Goal: Task Accomplishment & Management: Use online tool/utility

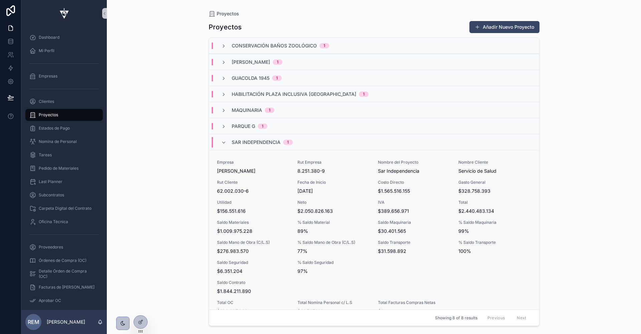
click at [246, 212] on span "$156.551.616" at bounding box center [253, 211] width 72 height 7
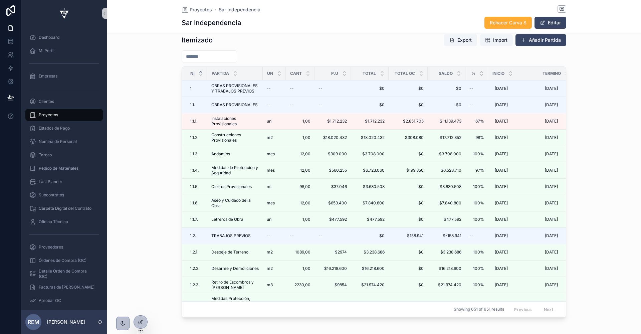
scroll to position [870, 0]
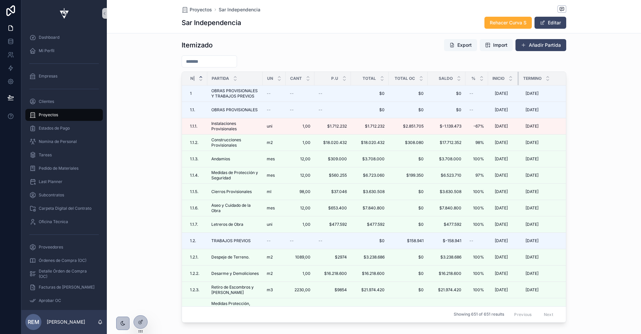
drag, startPoint x: 537, startPoint y: 76, endPoint x: 518, endPoint y: 76, distance: 19.4
click at [518, 76] on th "Inicio" at bounding box center [503, 79] width 31 height 14
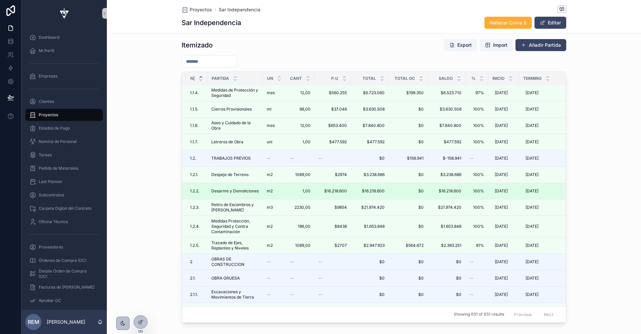
scroll to position [85, 0]
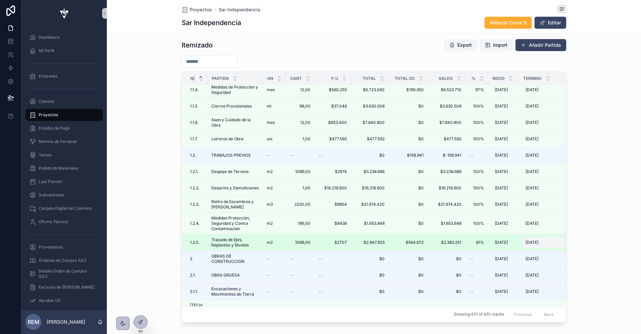
click at [538, 240] on span "[DATE]" at bounding box center [531, 242] width 13 height 5
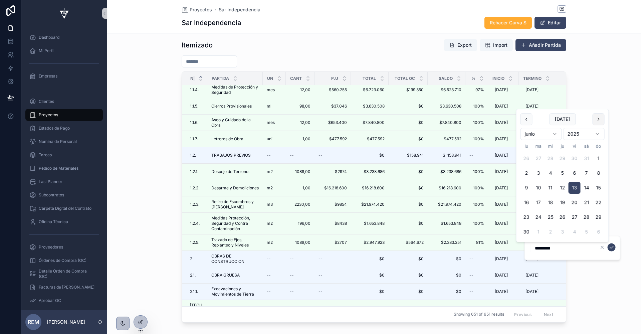
click at [594, 119] on button "scrollable content" at bounding box center [598, 119] width 12 height 12
click at [594, 119] on div "Itemizado Export Import Añadir Partida N| Partida Un Cant P.U Total Total OC Sa…" at bounding box center [374, 180] width 534 height 289
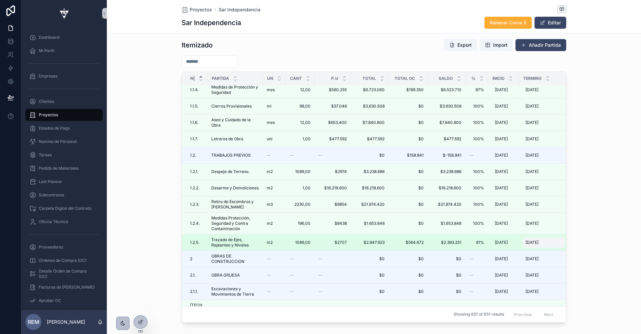
click at [538, 240] on span "[DATE]" at bounding box center [531, 242] width 13 height 5
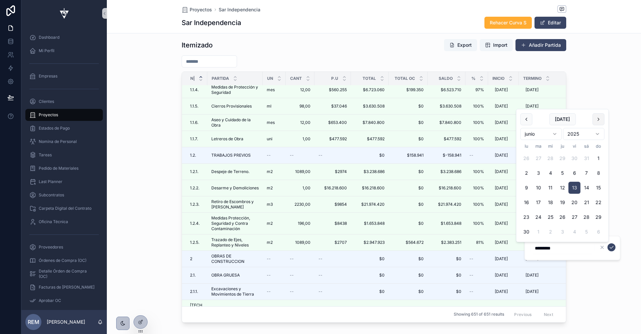
click at [597, 120] on button "scrollable content" at bounding box center [598, 119] width 12 height 12
click at [597, 120] on div "Dashboard Mi Perfil Empresas Clientes Proyectos Estados de Pago Nomina de Perso…" at bounding box center [330, 167] width 619 height 334
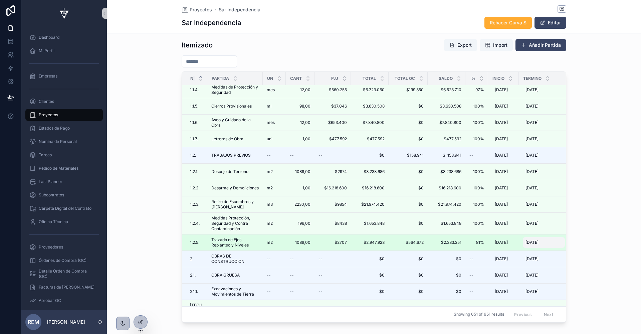
click at [537, 240] on span "[DATE]" at bounding box center [531, 242] width 13 height 5
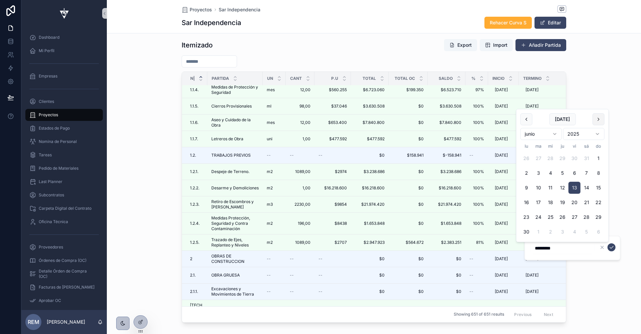
click at [597, 119] on button "scrollable content" at bounding box center [598, 119] width 12 height 12
click at [597, 133] on button "scrollable content" at bounding box center [598, 134] width 12 height 12
click at [597, 134] on button "scrollable content" at bounding box center [598, 134] width 12 height 12
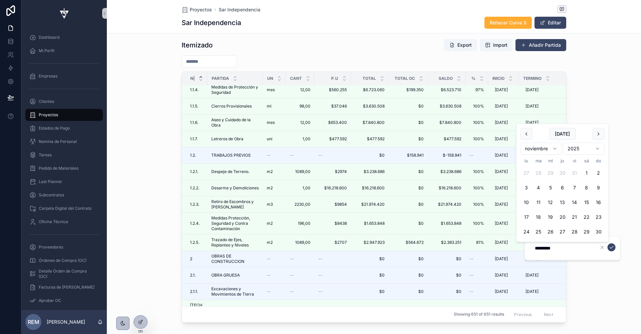
click at [597, 134] on button "scrollable content" at bounding box center [598, 134] width 12 height 12
click at [548, 230] on button "31" at bounding box center [550, 232] width 12 height 12
type input "**********"
click at [611, 247] on icon "scrollable content" at bounding box center [611, 247] width 5 height 5
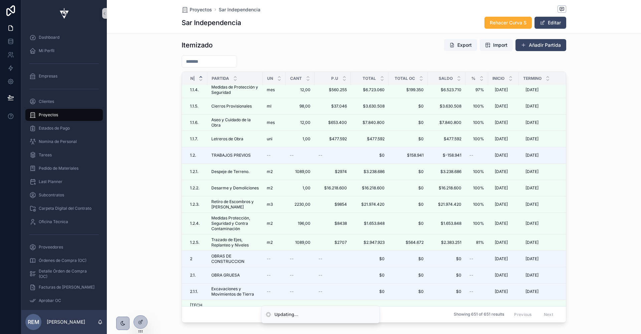
scroll to position [0, 0]
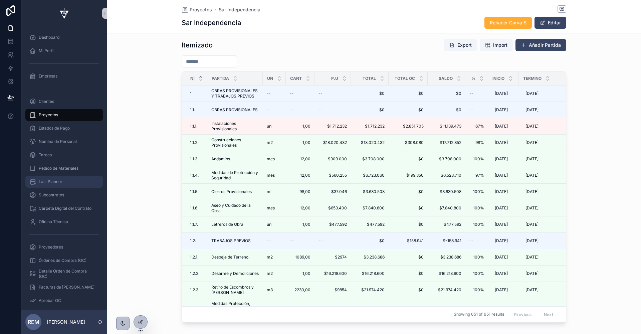
click at [49, 182] on span "Last Planner" at bounding box center [51, 181] width 24 height 5
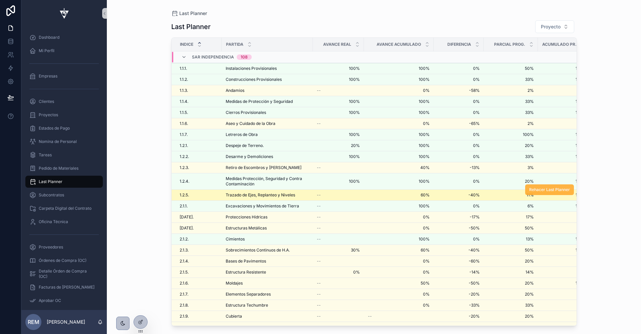
click at [533, 190] on button "Rehacer Last Planner" at bounding box center [549, 189] width 49 height 11
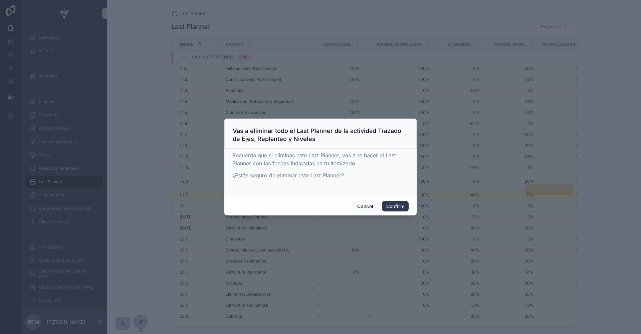
click at [394, 208] on button "Confirm" at bounding box center [395, 206] width 27 height 11
